Goal: Information Seeking & Learning: Check status

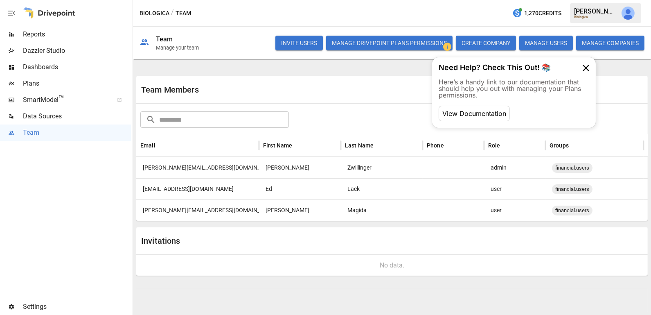
click at [57, 28] on div "Reports" at bounding box center [65, 34] width 131 height 16
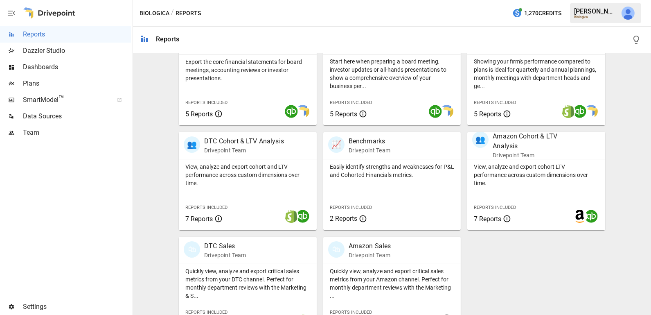
scroll to position [214, 0]
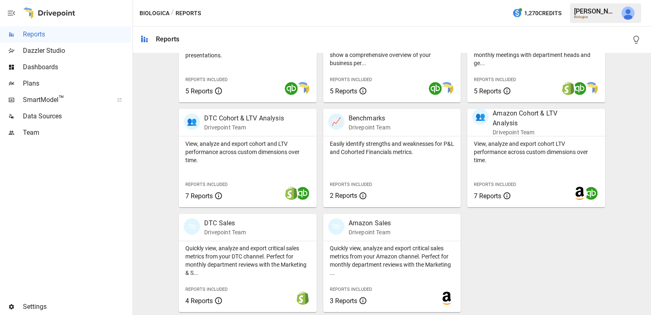
click at [252, 241] on div "Quickly view, analyze and export critical sales metrics from your DTC channel. …" at bounding box center [248, 259] width 138 height 36
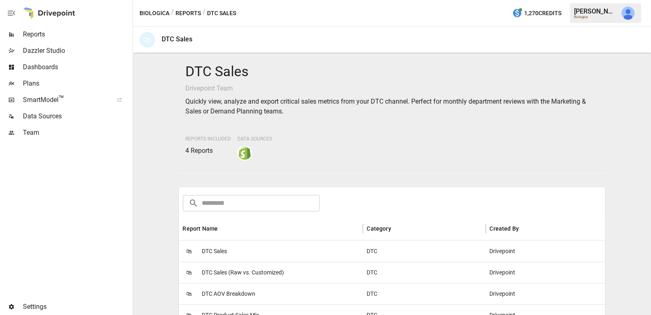
click at [252, 241] on div "🛍 DTC Sales" at bounding box center [271, 250] width 184 height 21
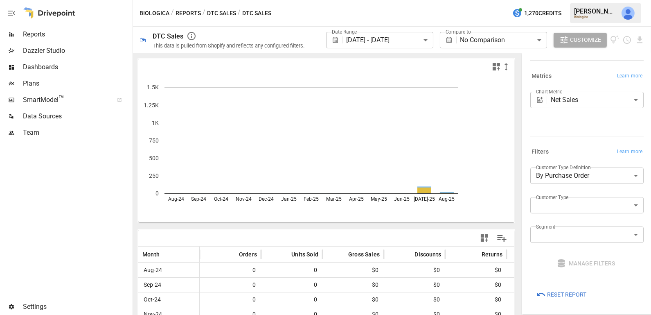
scroll to position [68, 0]
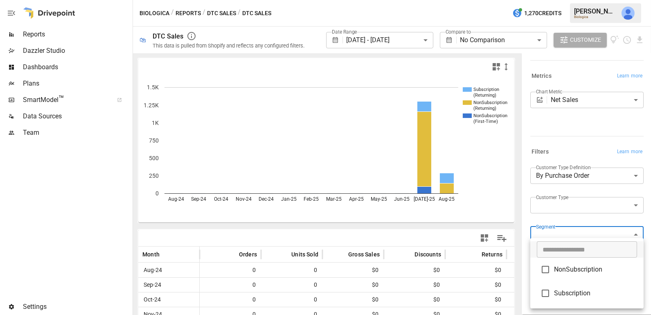
click at [590, 0] on body "**********" at bounding box center [325, 0] width 651 height 0
click at [600, 211] on div at bounding box center [325, 157] width 651 height 315
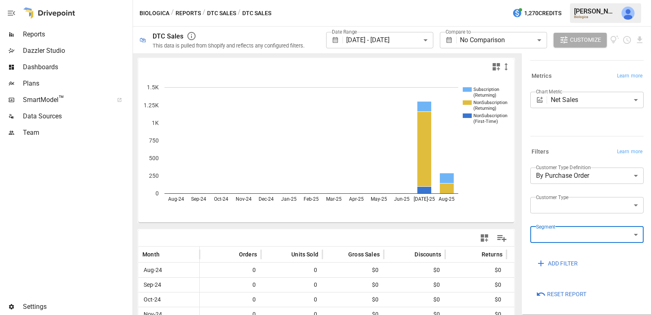
click at [629, 15] on img "Julie Wilton" at bounding box center [628, 13] width 13 height 13
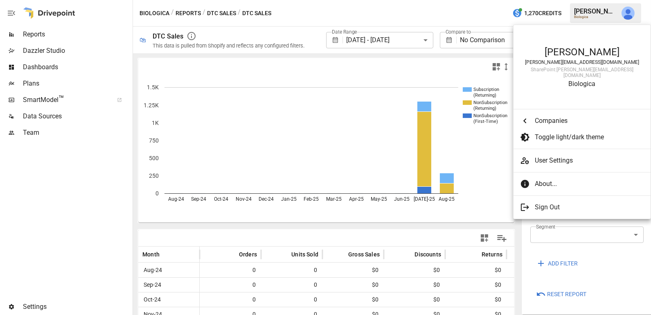
click at [553, 117] on span "Companies" at bounding box center [586, 121] width 103 height 10
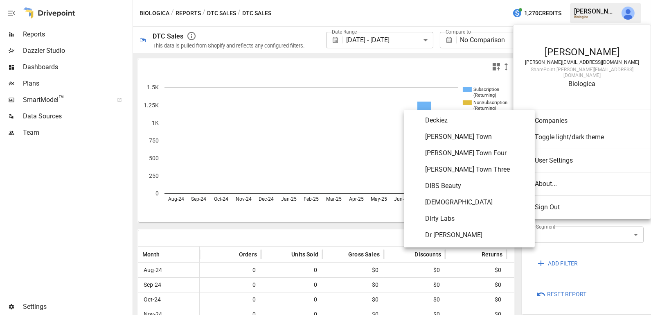
scroll to position [1137, 0]
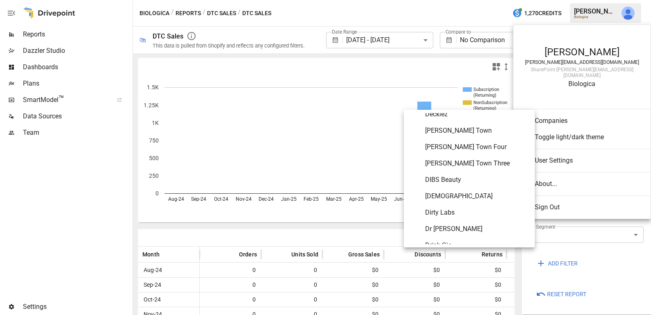
click at [469, 180] on span "DIBS Beauty" at bounding box center [476, 180] width 103 height 10
